Goal: Navigation & Orientation: Find specific page/section

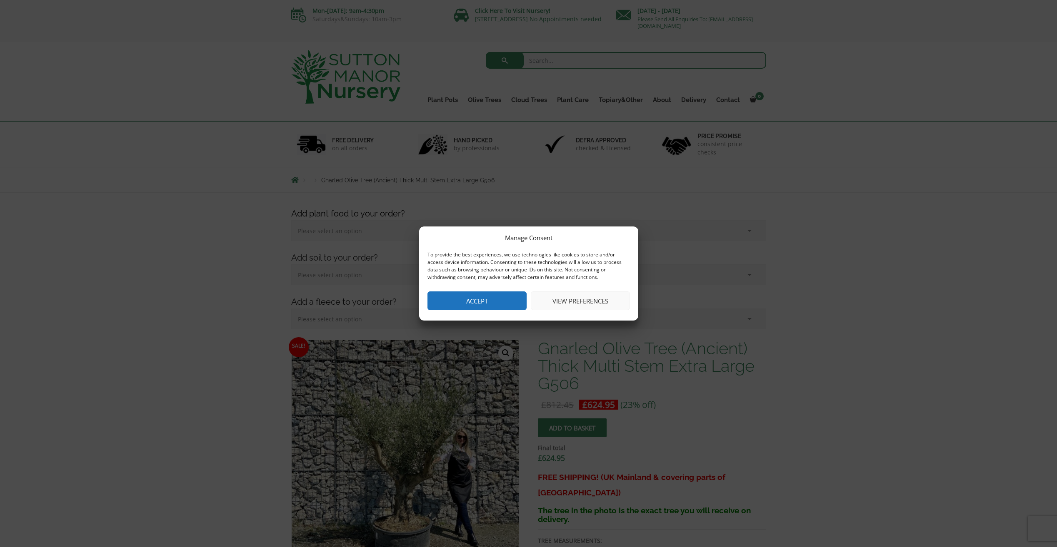
click at [480, 301] on button "Accept" at bounding box center [476, 301] width 99 height 19
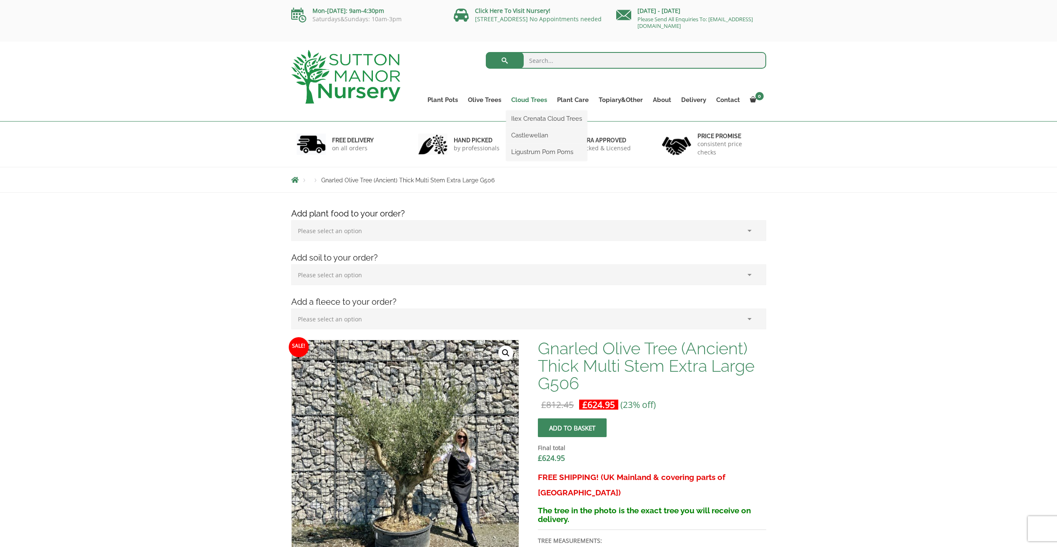
click at [530, 98] on link "Cloud Trees" at bounding box center [529, 100] width 46 height 12
click at [527, 101] on link "Cloud Trees" at bounding box center [529, 100] width 46 height 12
click at [550, 119] on link "Ilex Crenata Cloud Trees" at bounding box center [546, 118] width 81 height 12
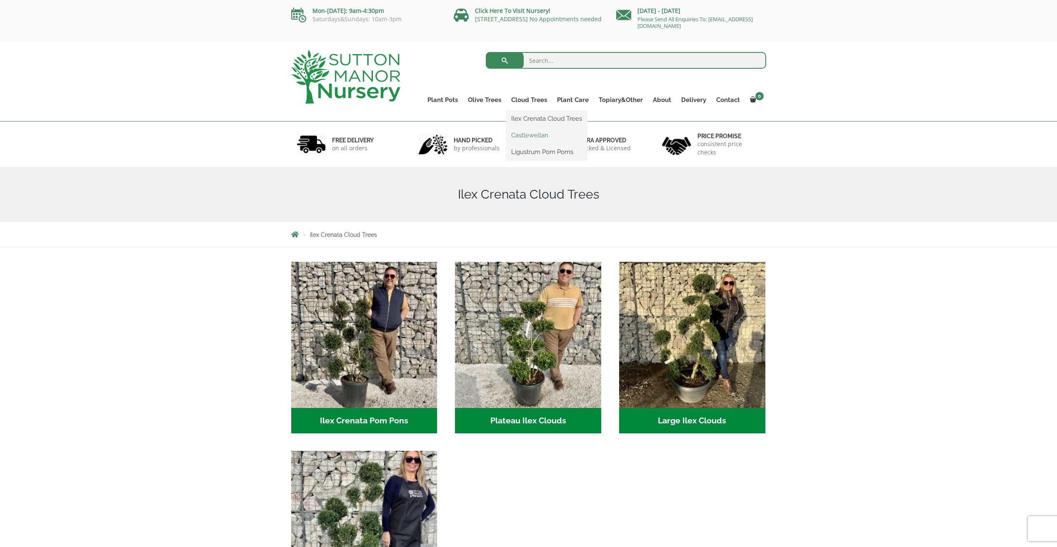
click at [528, 135] on link "Castlewellan" at bounding box center [546, 135] width 81 height 12
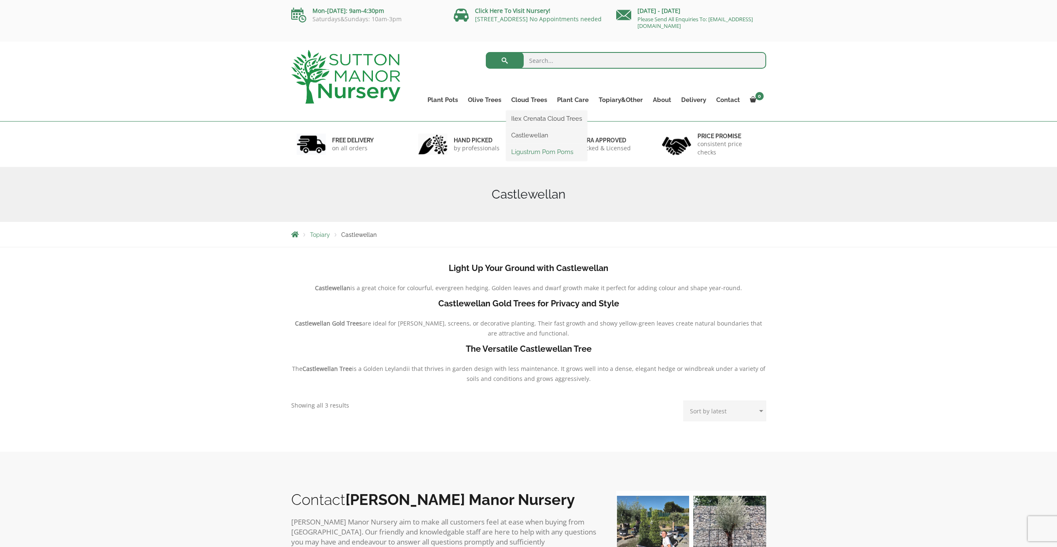
click at [535, 155] on link "Ligustrum Pom Poms" at bounding box center [546, 152] width 81 height 12
